Goal: Information Seeking & Learning: Check status

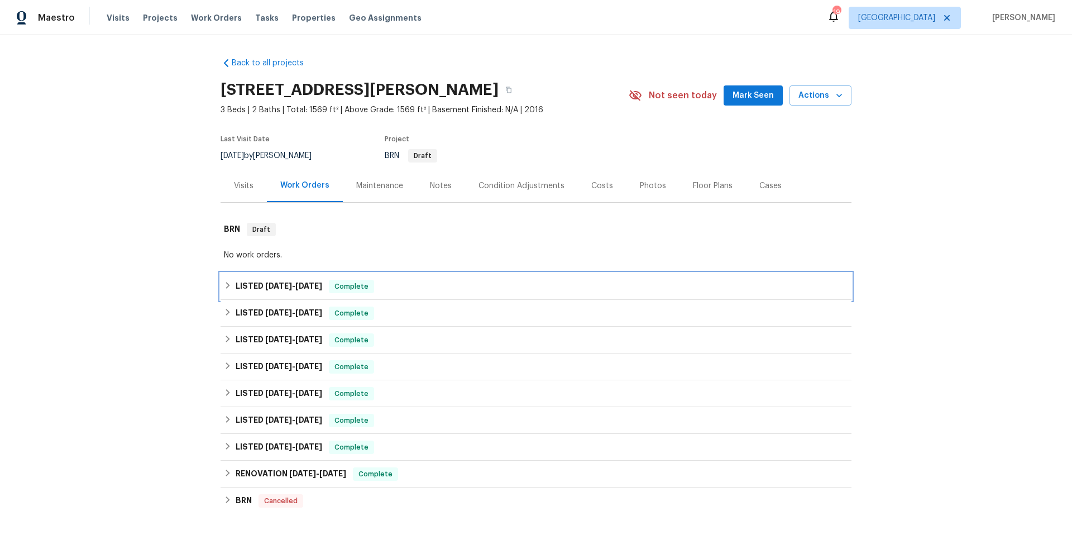
click at [397, 289] on div "LISTED [DATE] - [DATE] Complete" at bounding box center [536, 286] width 624 height 13
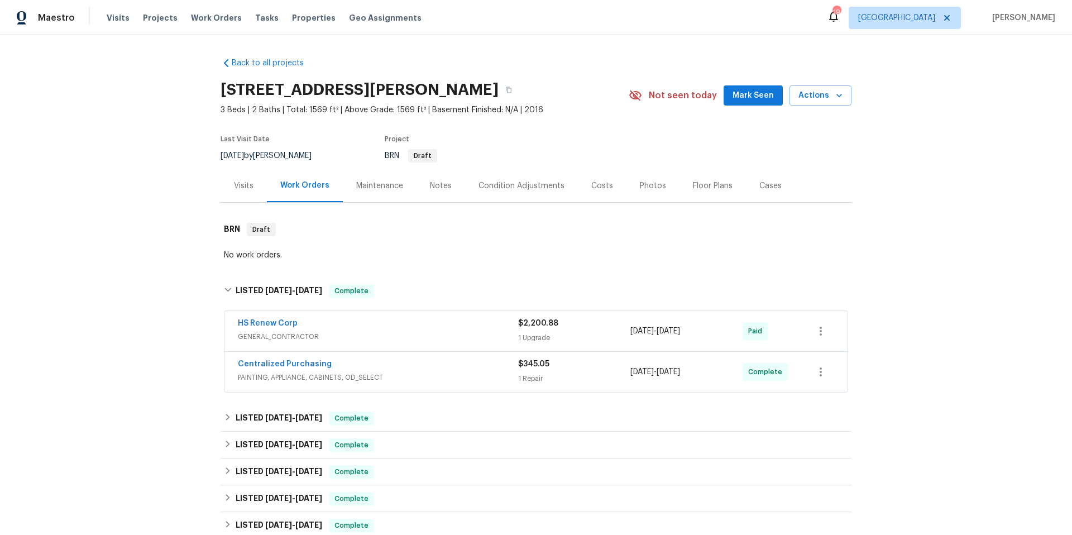
click at [430, 336] on span "GENERAL_CONTRACTOR" at bounding box center [378, 336] width 280 height 11
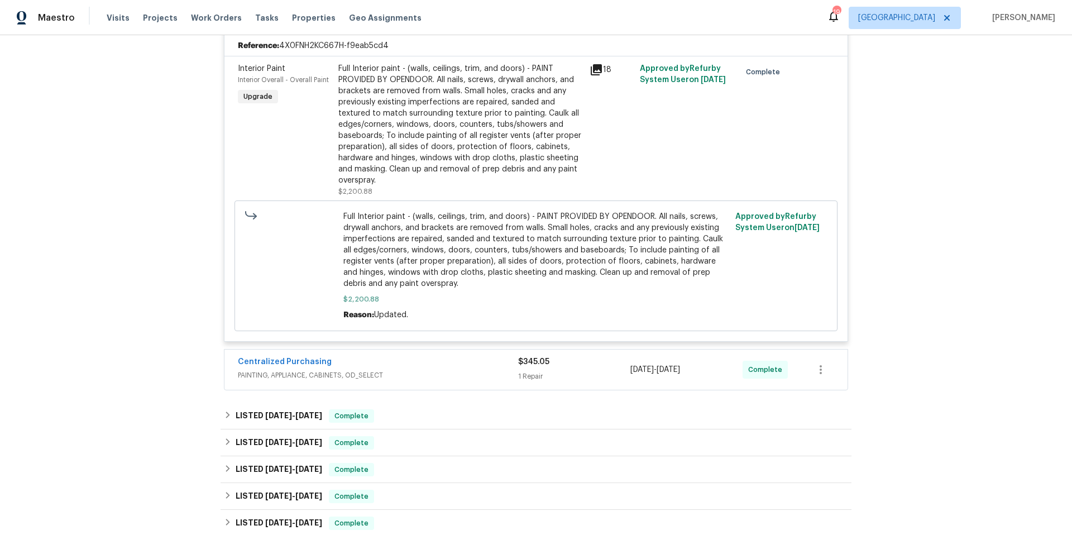
scroll to position [343, 0]
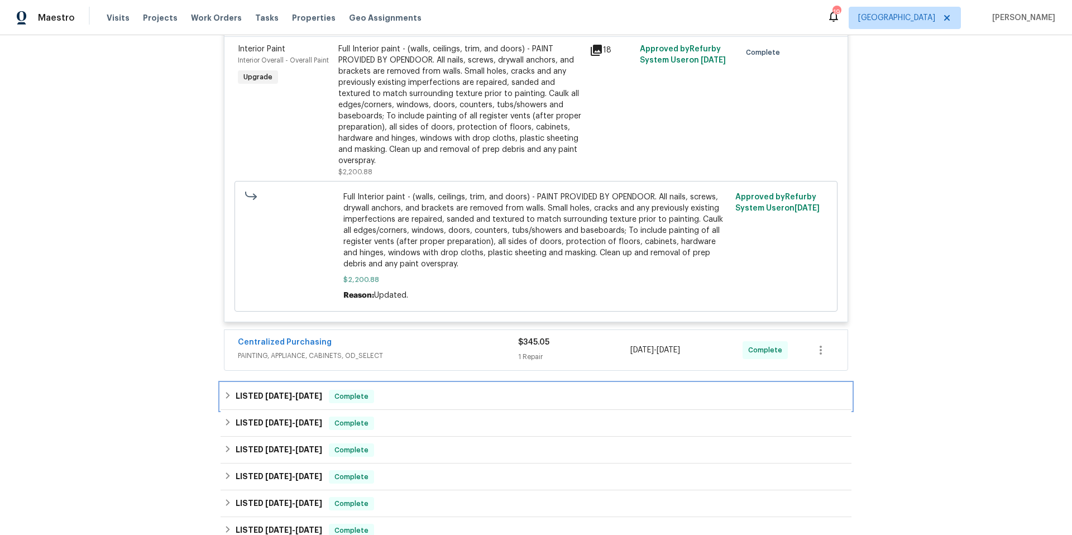
click at [431, 391] on div "LISTED [DATE] - [DATE] Complete" at bounding box center [536, 396] width 624 height 13
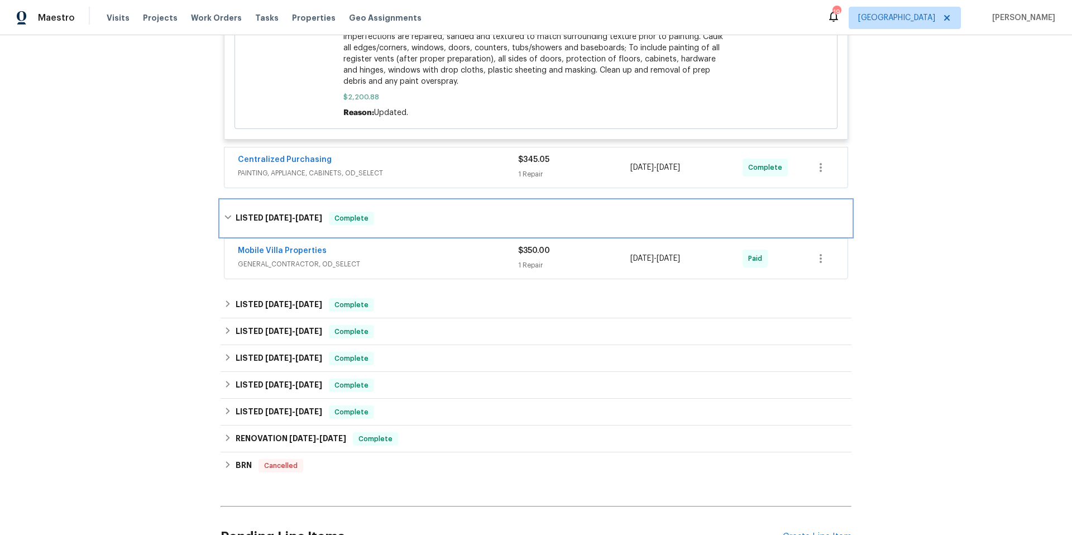
scroll to position [542, 0]
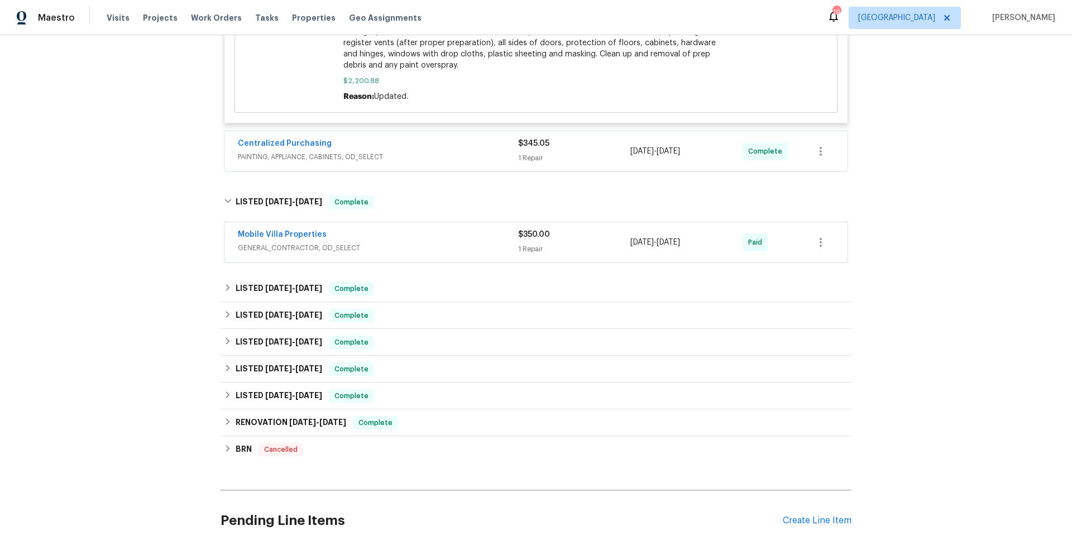
click at [434, 246] on span "GENERAL_CONTRACTOR, OD_SELECT" at bounding box center [378, 247] width 280 height 11
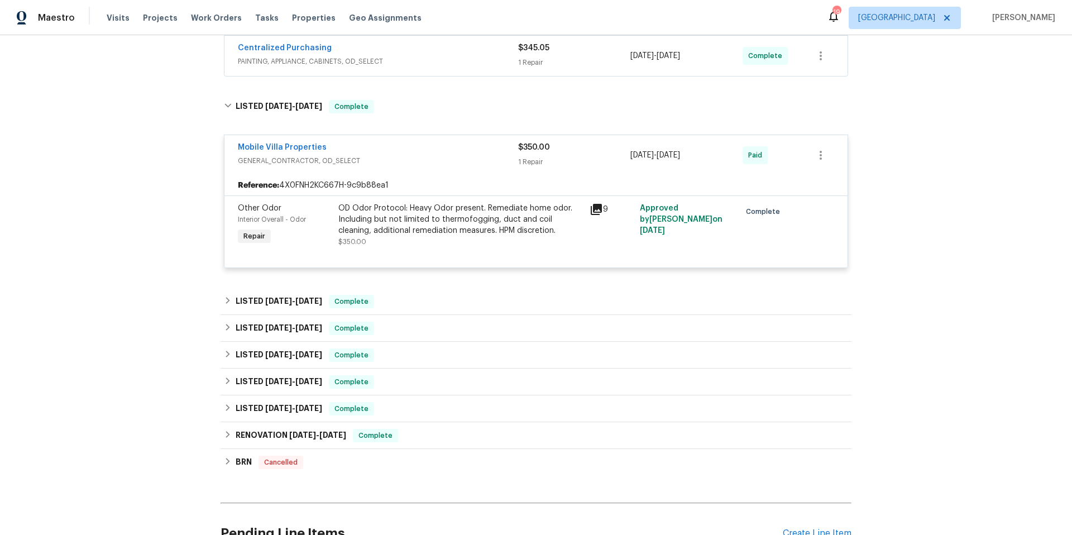
scroll to position [758, 0]
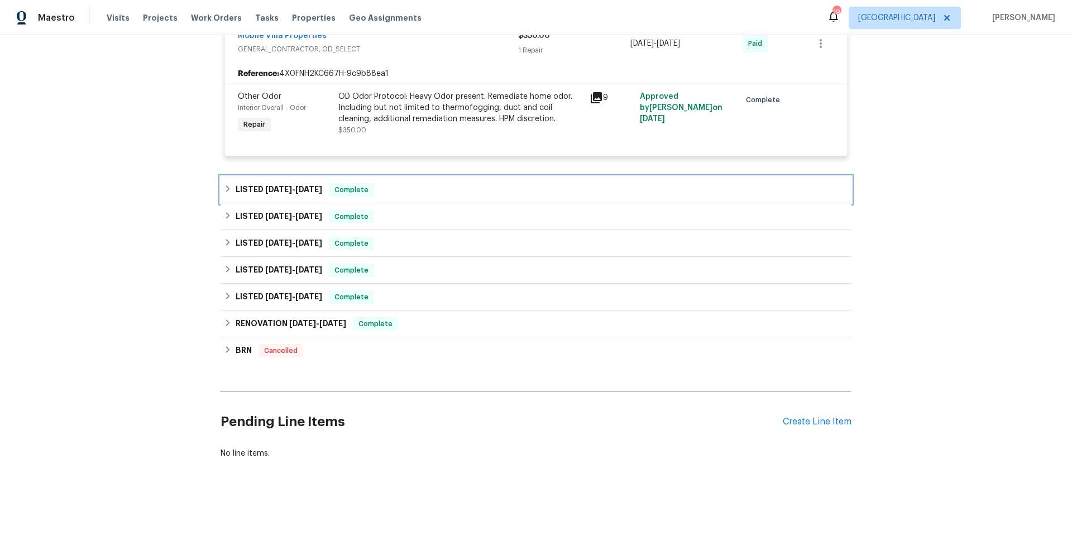
click at [428, 183] on div "LISTED [DATE] - [DATE] Complete" at bounding box center [536, 189] width 624 height 13
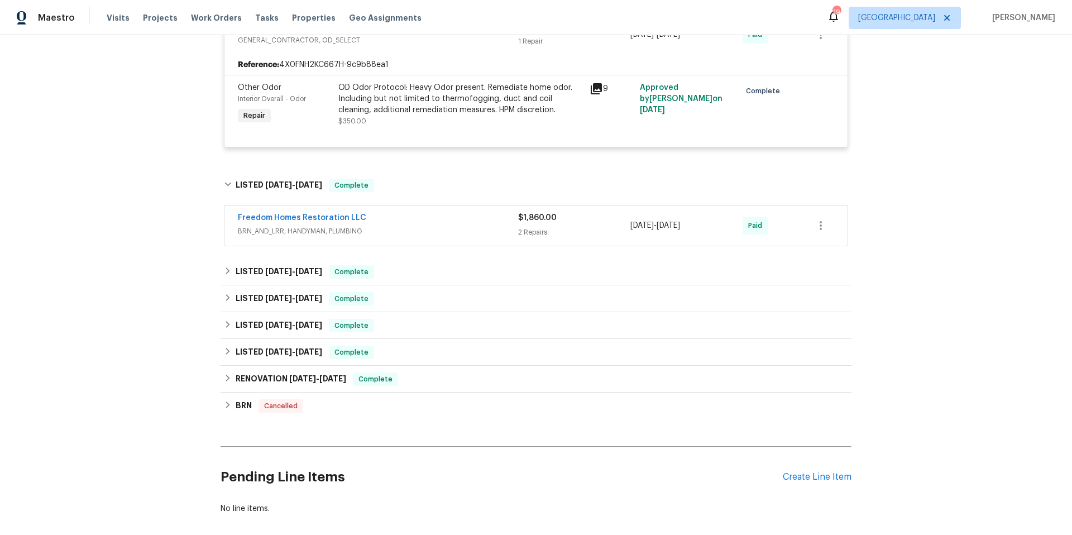
click at [452, 218] on div "Freedom Homes Restoration LLC" at bounding box center [378, 218] width 280 height 13
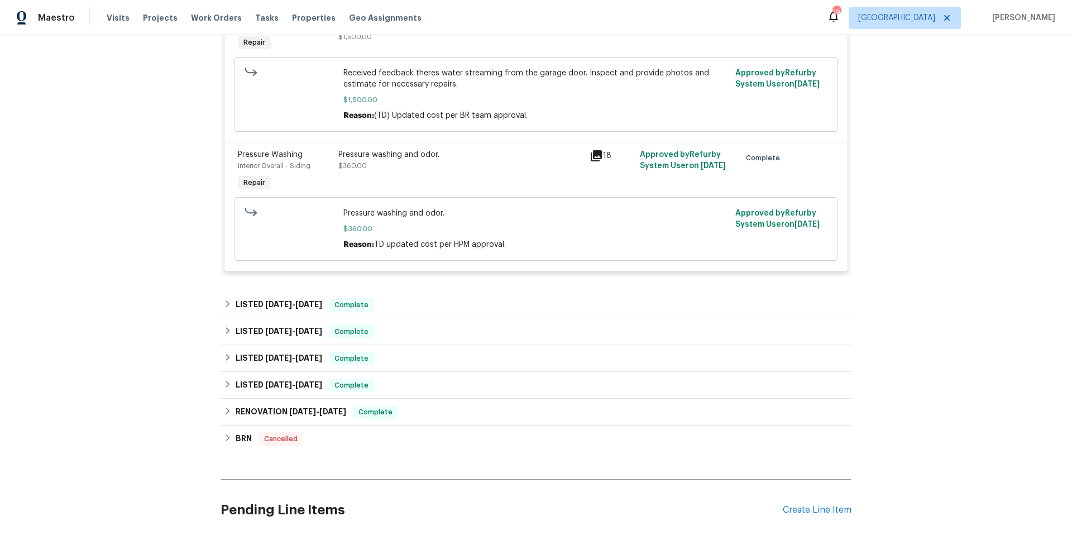
scroll to position [1039, 0]
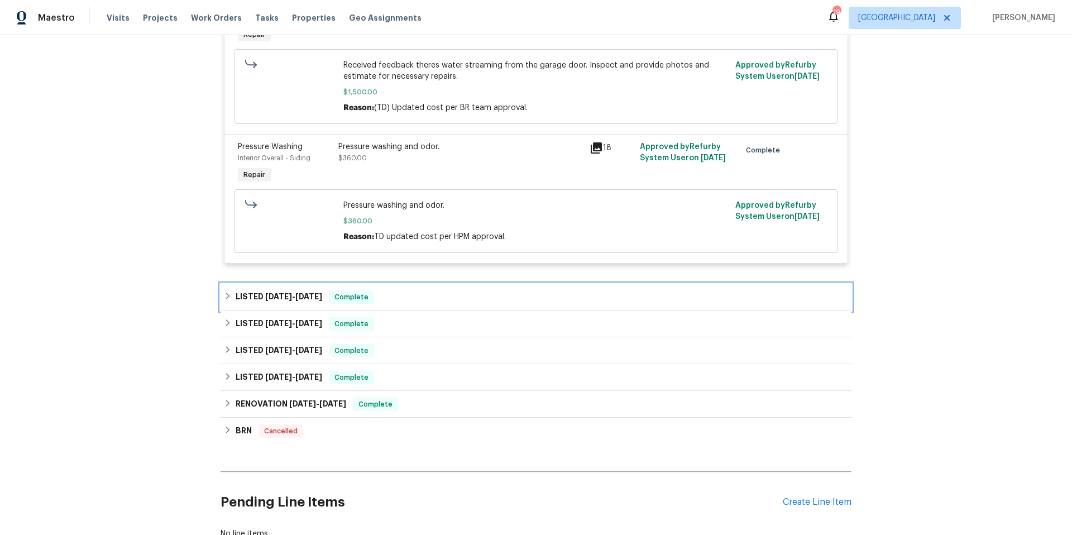
click at [445, 308] on div "LISTED [DATE] - [DATE] Complete" at bounding box center [536, 297] width 631 height 27
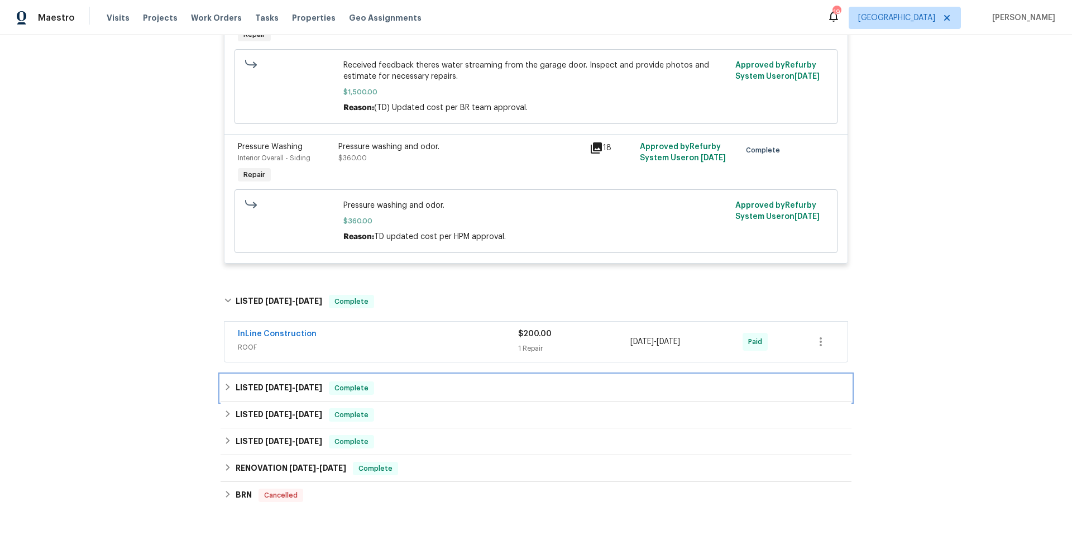
click at [451, 394] on div "LISTED [DATE] - [DATE] Complete" at bounding box center [536, 387] width 624 height 13
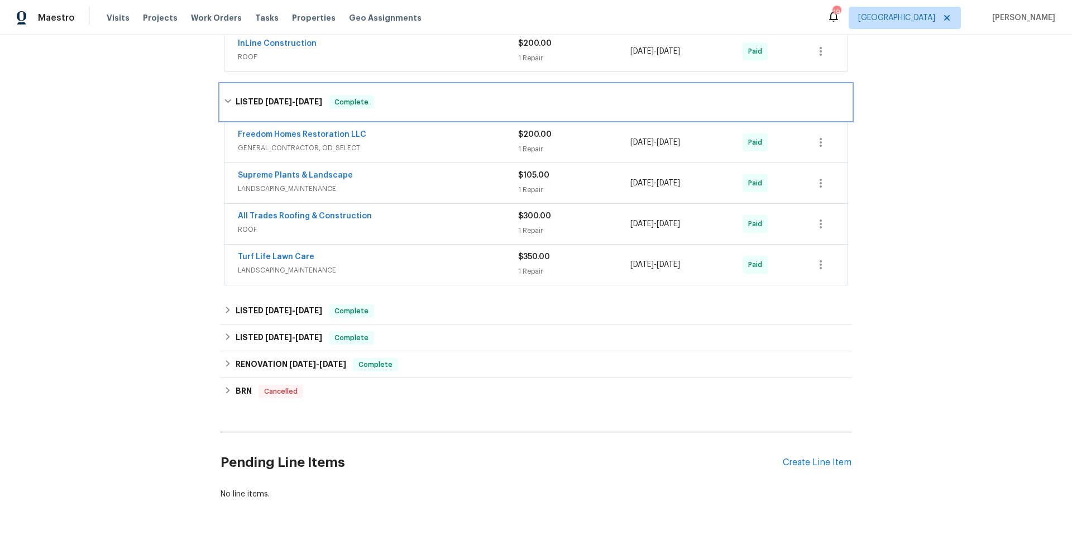
scroll to position [1352, 0]
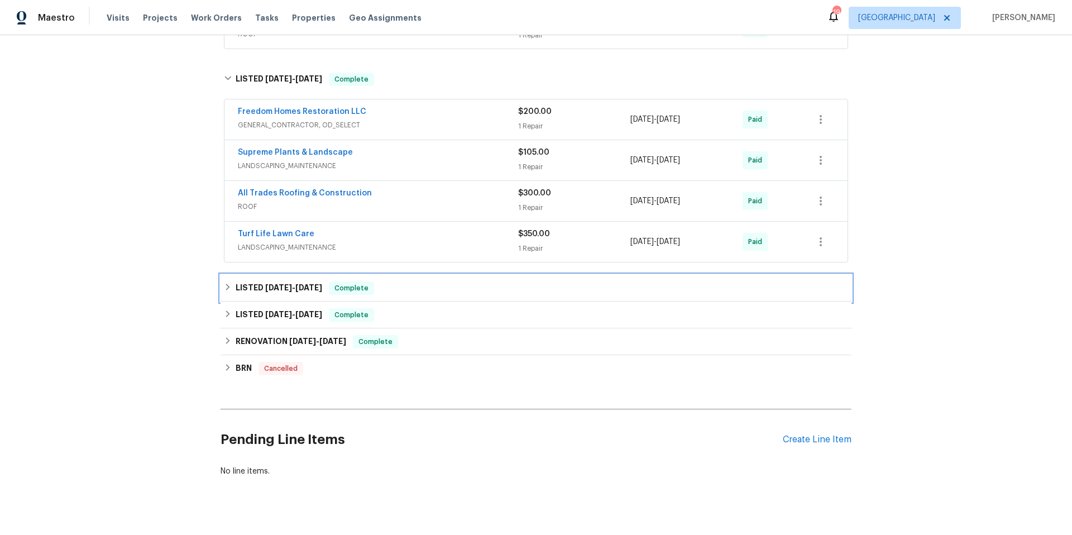
click at [439, 292] on div "LISTED [DATE] - [DATE] Complete" at bounding box center [536, 288] width 624 height 13
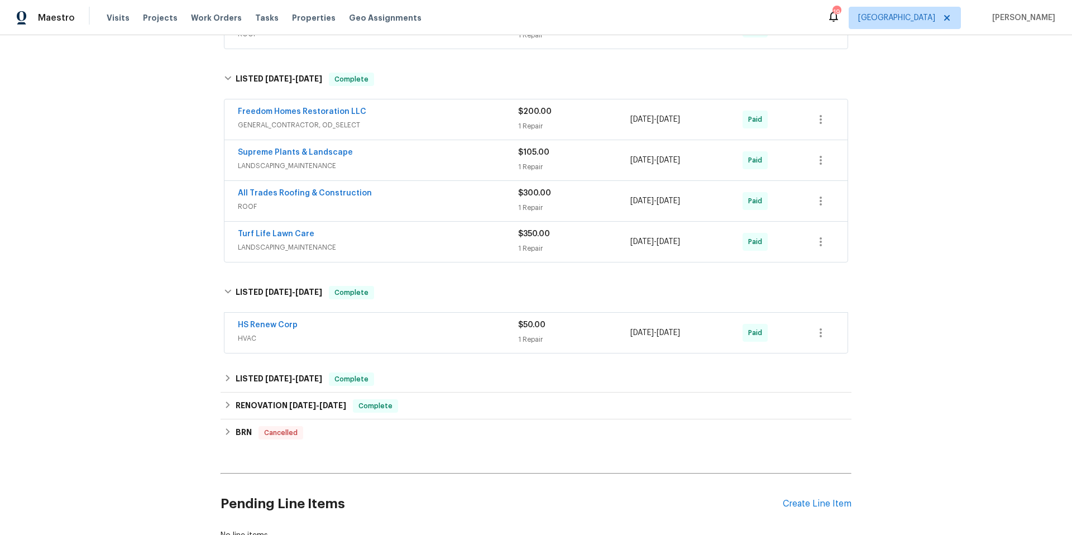
click at [452, 332] on div "HS Renew Corp" at bounding box center [378, 325] width 280 height 13
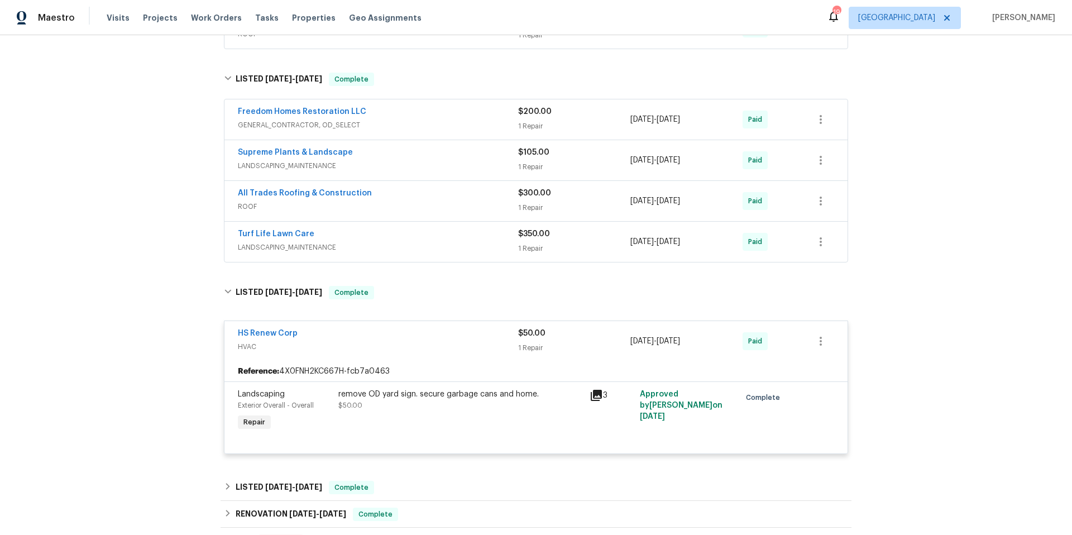
scroll to position [1553, 0]
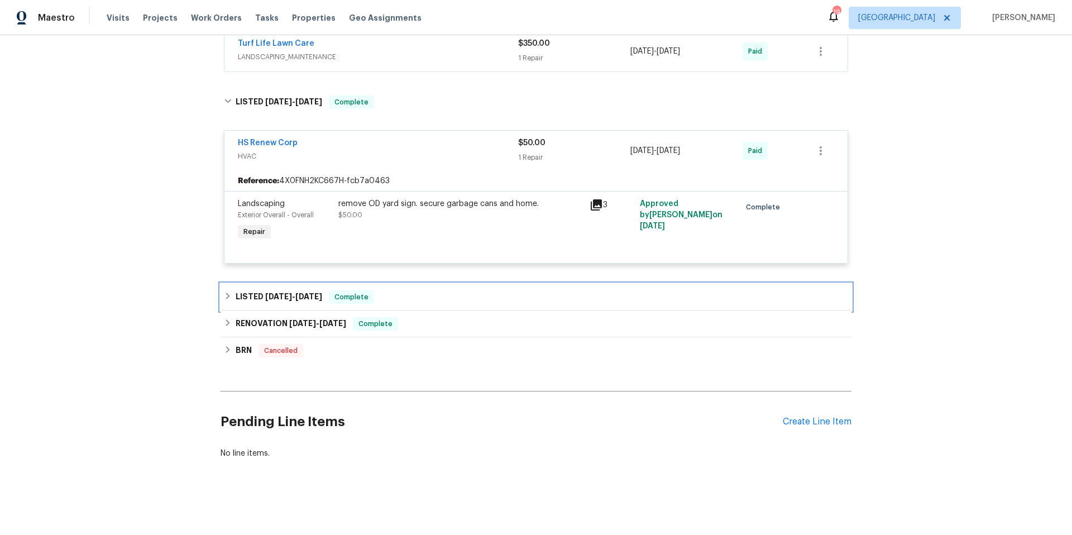
click at [435, 296] on div "LISTED [DATE] - [DATE] Complete" at bounding box center [536, 297] width 631 height 27
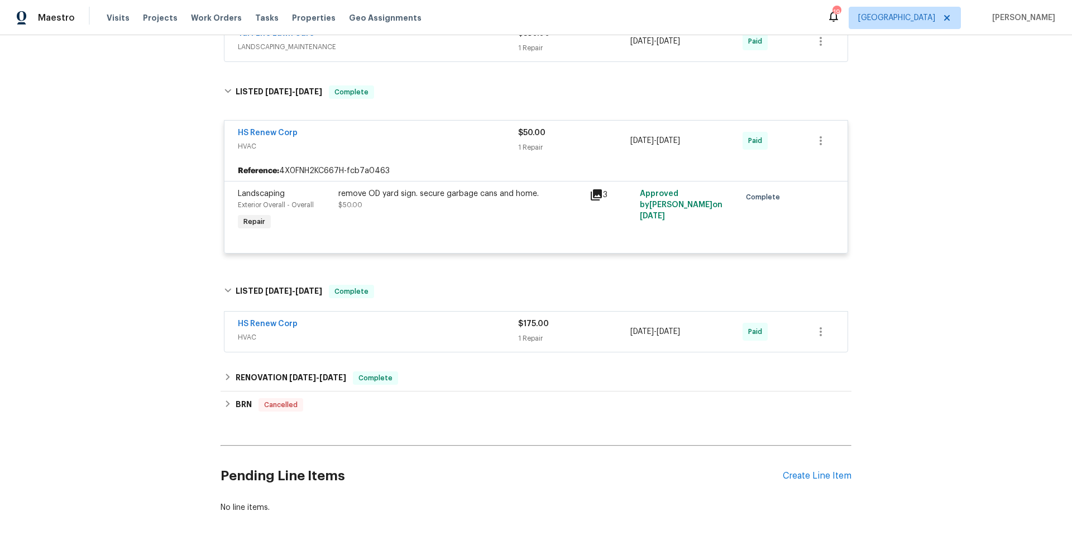
click at [431, 329] on div "HS Renew Corp" at bounding box center [378, 324] width 280 height 13
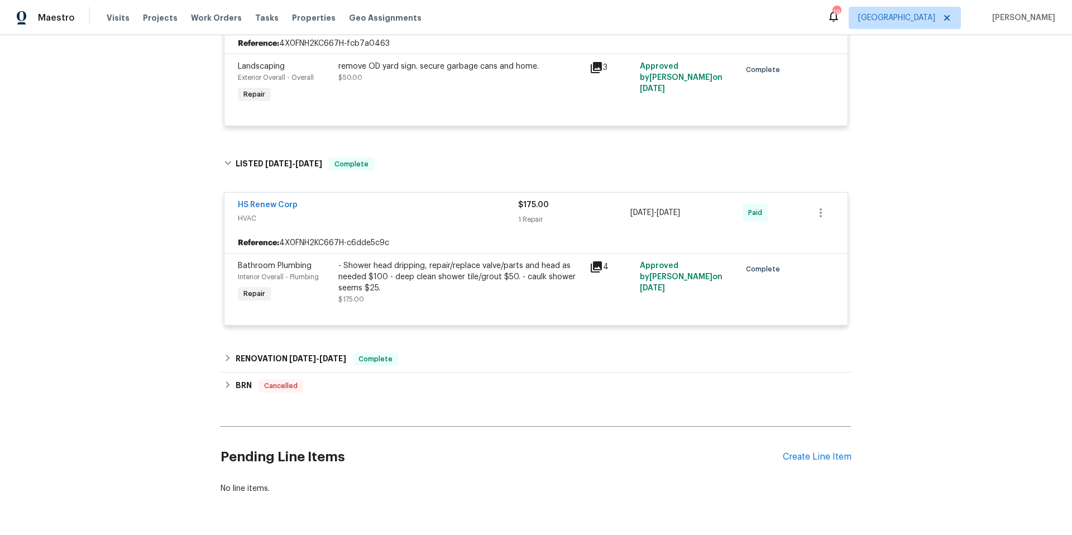
scroll to position [1721, 0]
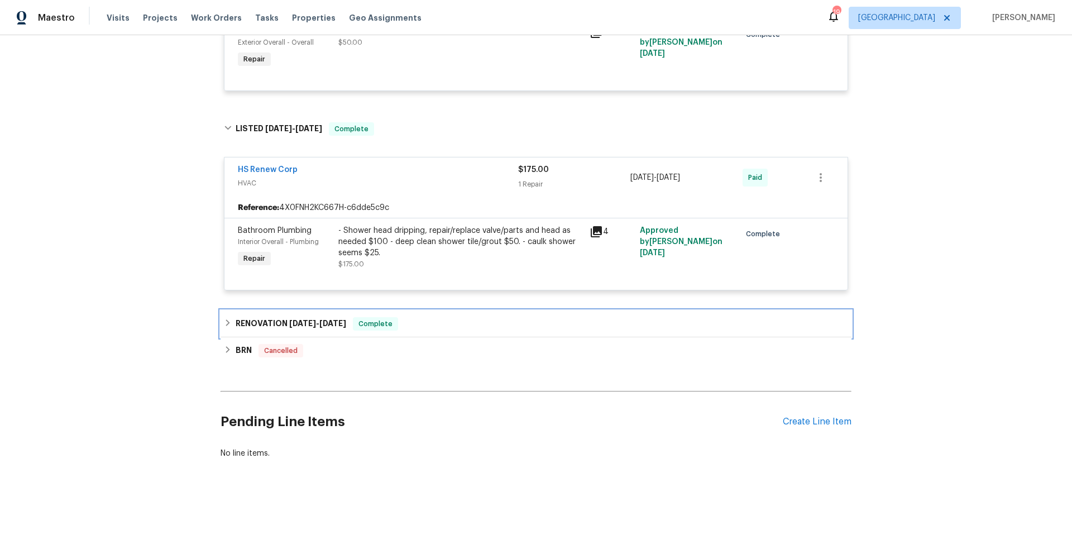
click at [441, 317] on div "RENOVATION [DATE] - [DATE] Complete" at bounding box center [536, 323] width 624 height 13
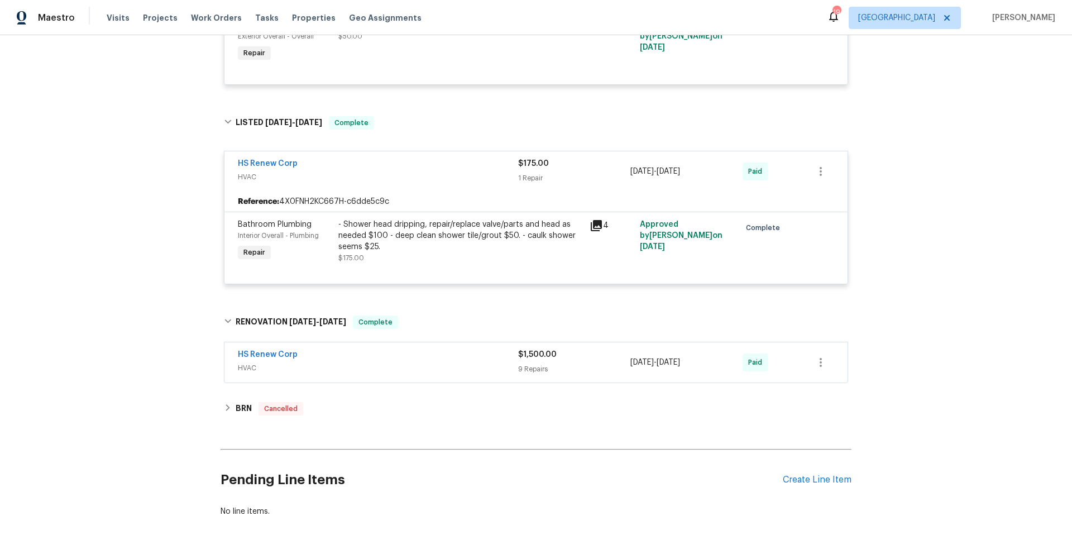
click at [390, 368] on span "HVAC" at bounding box center [378, 367] width 280 height 11
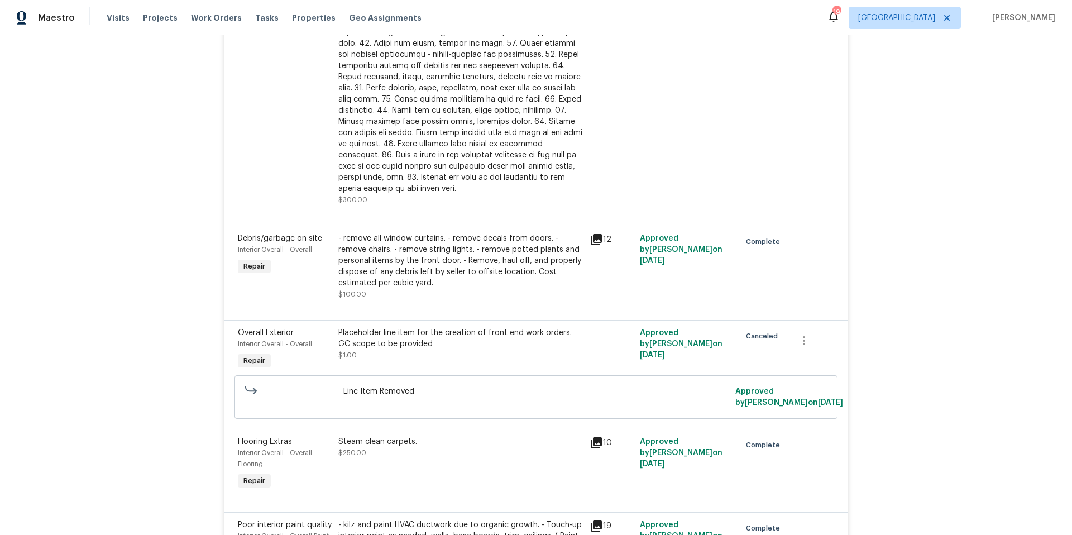
scroll to position [3081, 0]
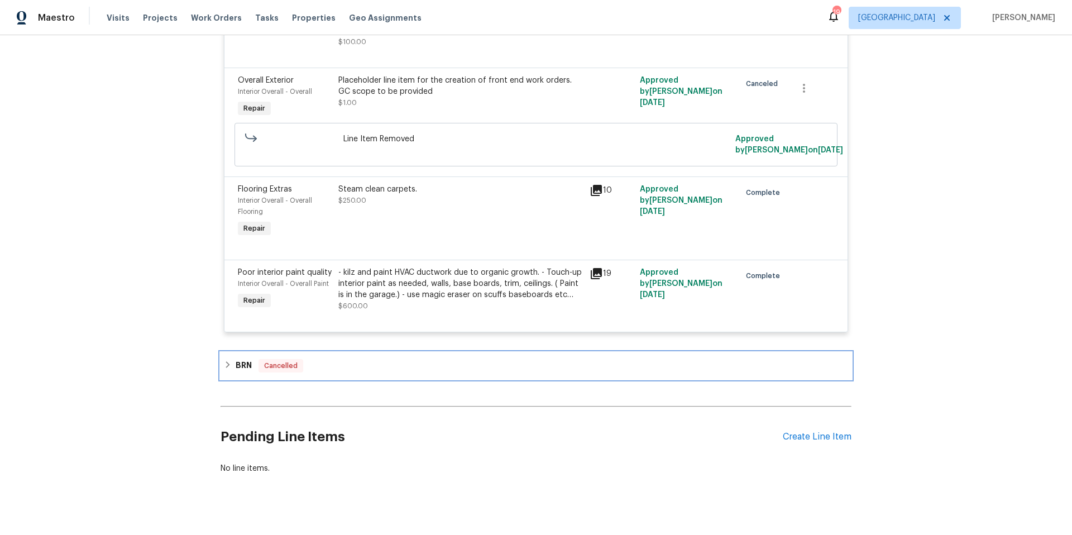
click at [344, 359] on div "BRN Cancelled" at bounding box center [536, 365] width 624 height 13
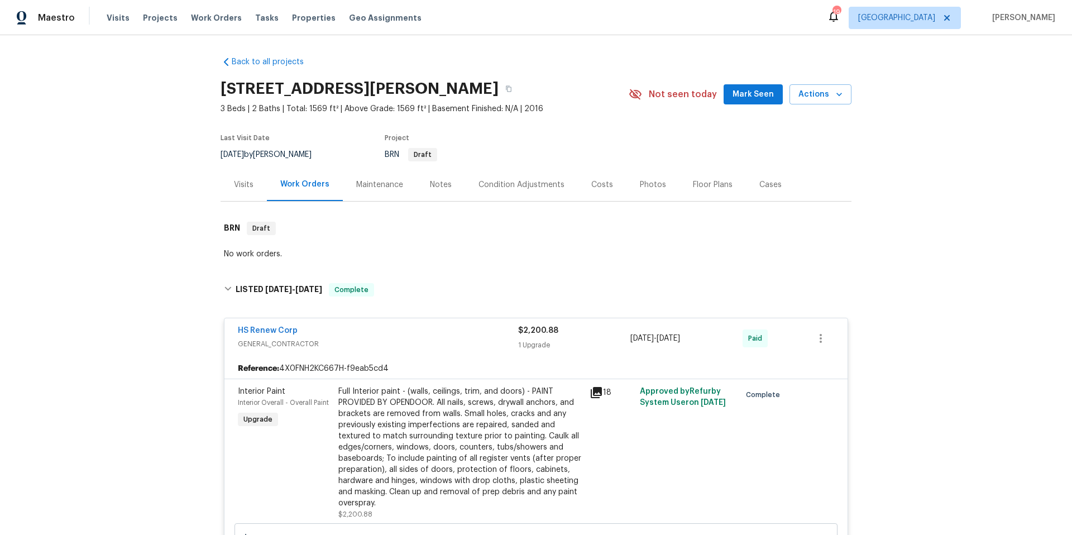
scroll to position [0, 0]
